Goal: Task Accomplishment & Management: Manage account settings

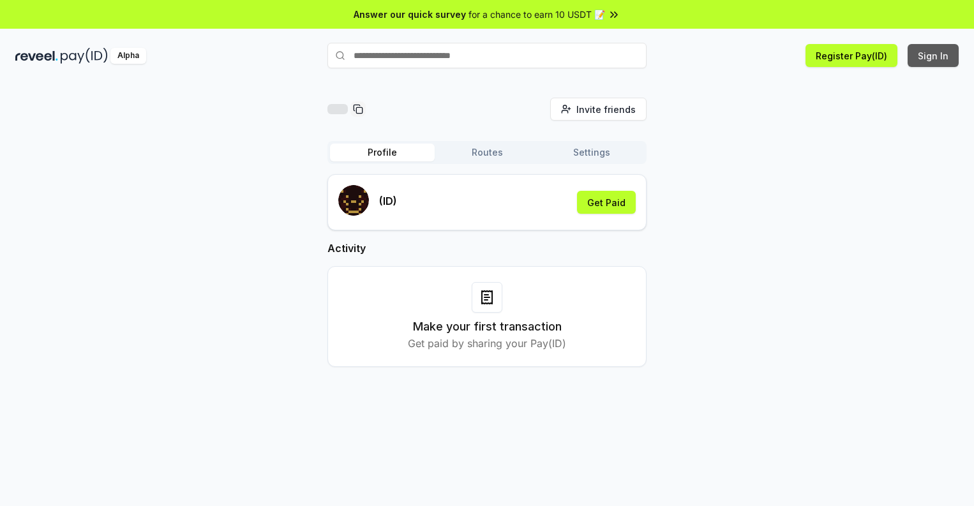
click at [933, 56] on button "Sign In" at bounding box center [932, 55] width 51 height 23
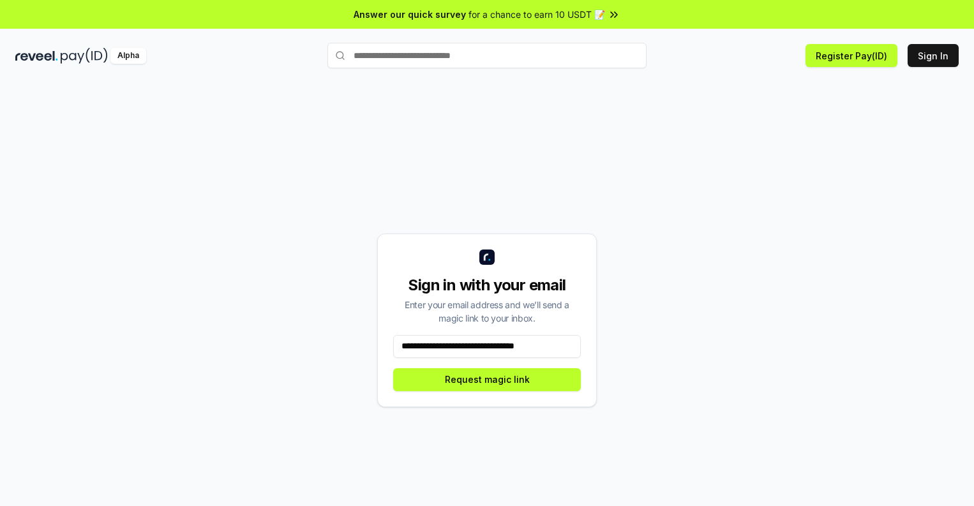
scroll to position [0, 2]
type input "**********"
click at [487, 379] on button "Request magic link" at bounding box center [487, 379] width 188 height 23
